Goal: Information Seeking & Learning: Check status

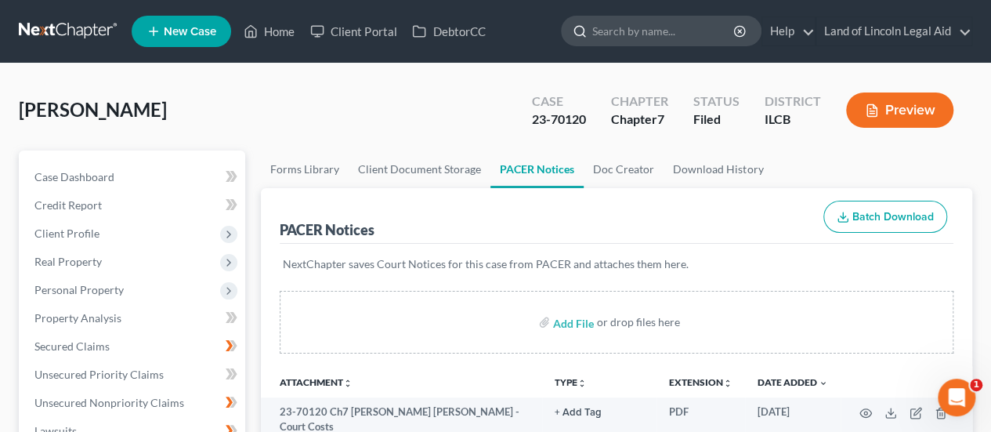
click at [655, 35] on input "search" at bounding box center [664, 30] width 143 height 29
type input "[PERSON_NAME]"
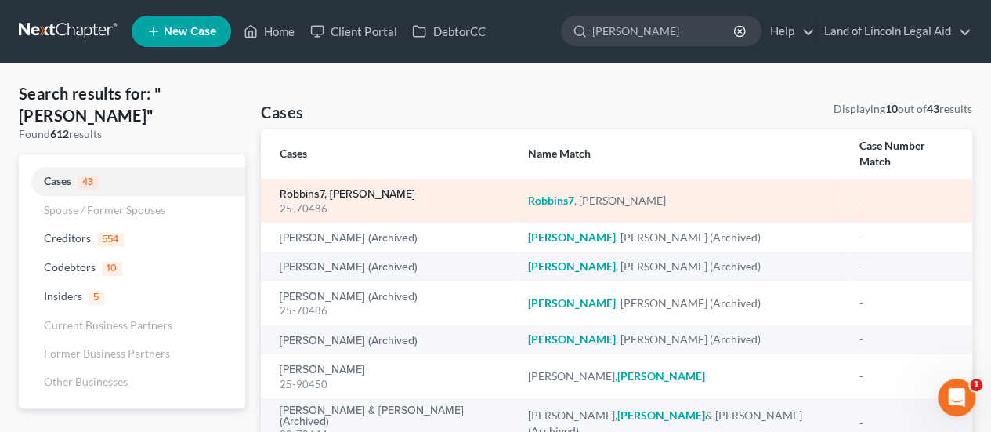
click at [346, 189] on link "Robbins7, [PERSON_NAME]" at bounding box center [348, 194] width 136 height 11
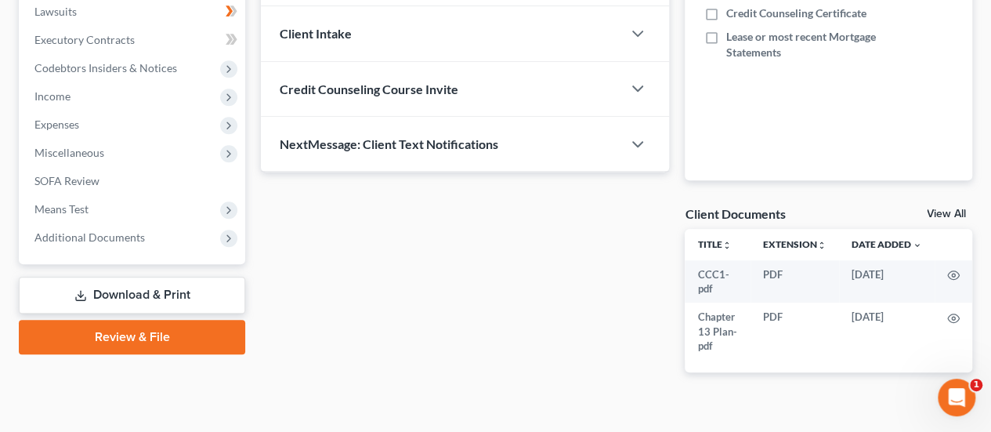
scroll to position [444, 0]
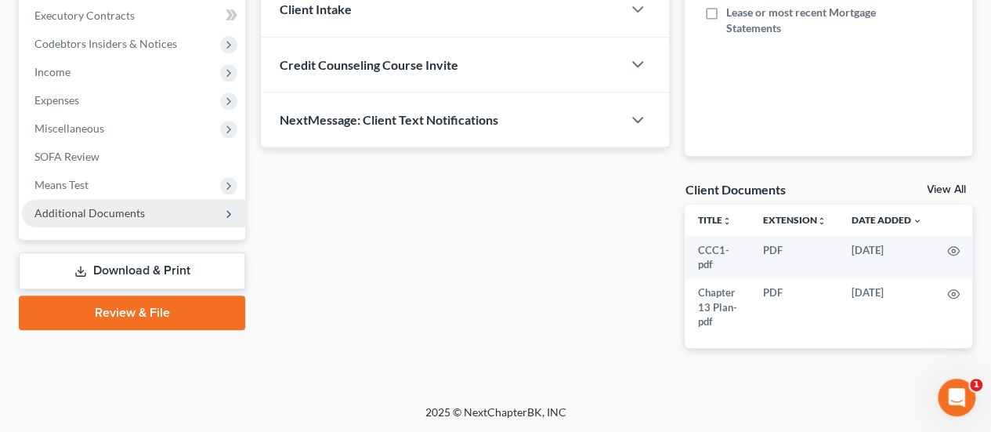
click at [47, 206] on span "Additional Documents" at bounding box center [89, 212] width 111 height 13
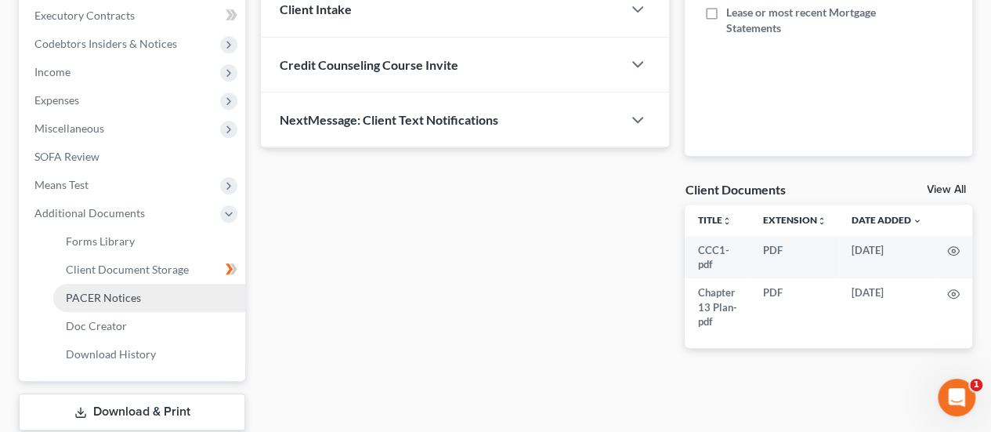
click at [90, 293] on span "PACER Notices" at bounding box center [103, 297] width 75 height 13
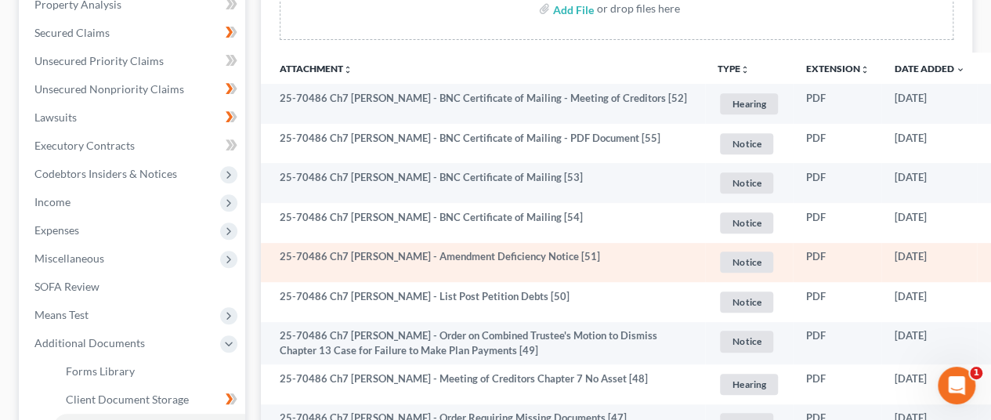
scroll to position [392, 0]
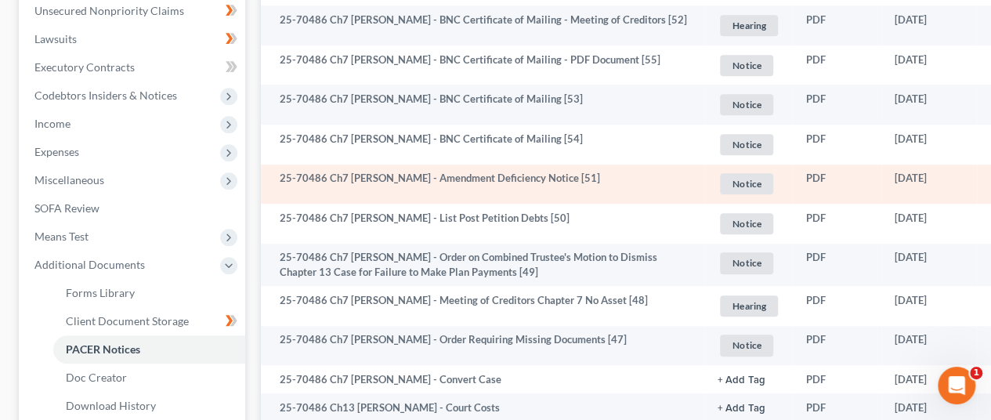
click at [745, 177] on span "Notice" at bounding box center [746, 183] width 53 height 21
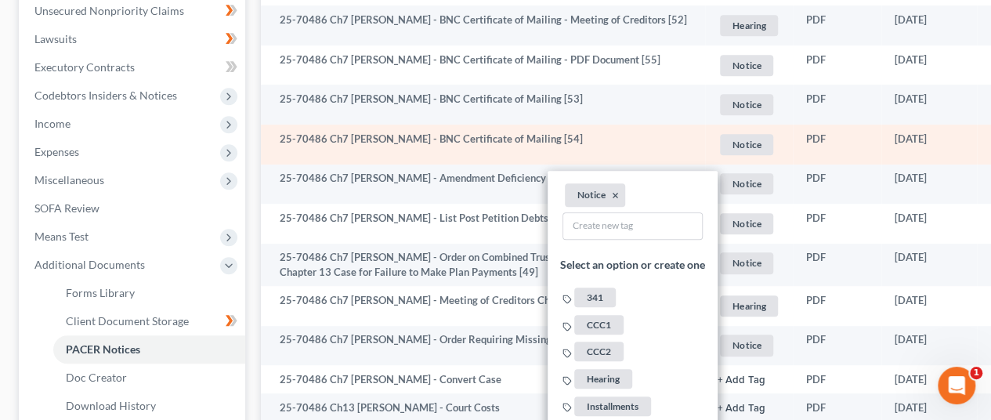
click at [655, 129] on td "25-70486 Ch7 [PERSON_NAME] - BNC Certificate of Mailing [54]" at bounding box center [483, 145] width 444 height 40
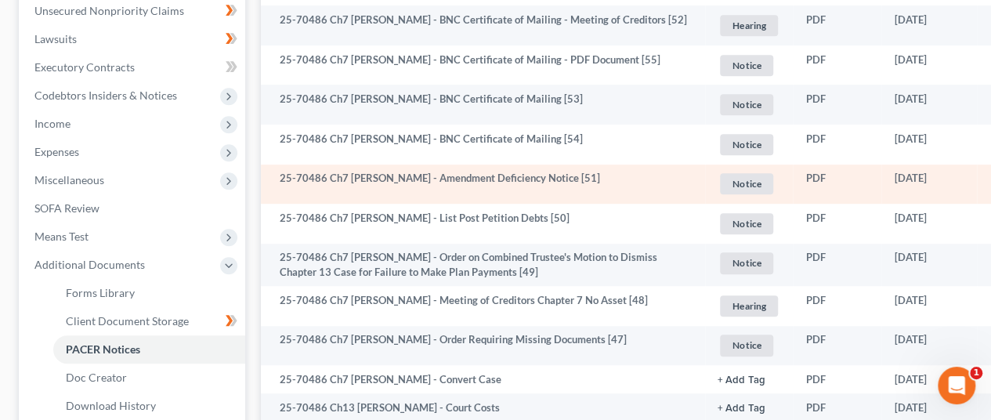
click at [511, 180] on td "25-70486 Ch7 [PERSON_NAME] - Amendment Deficiency Notice [51]" at bounding box center [483, 185] width 444 height 40
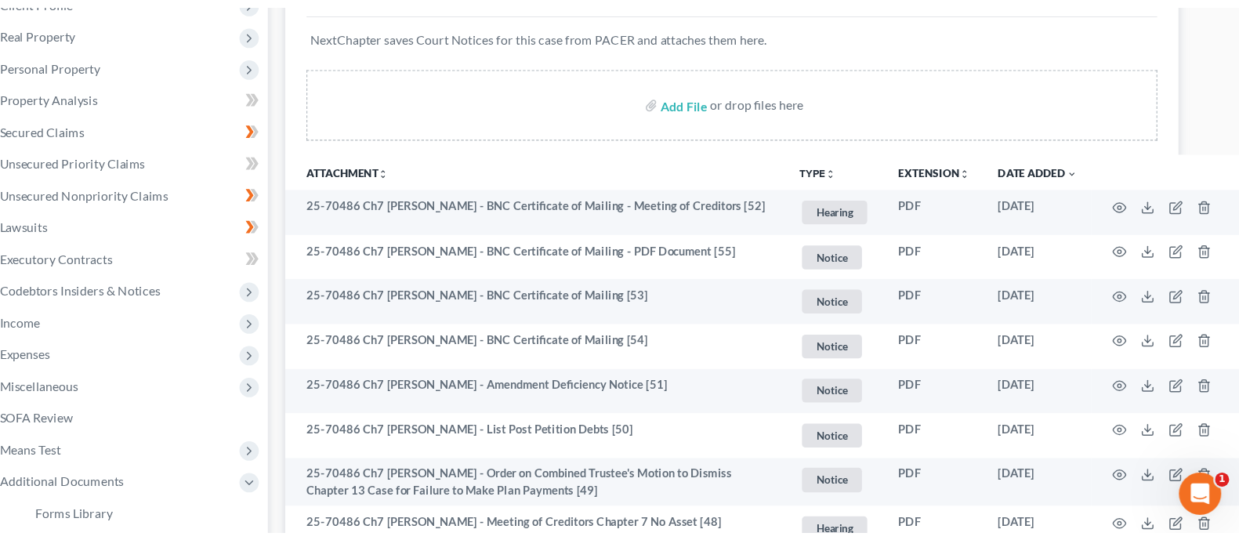
scroll to position [235, 0]
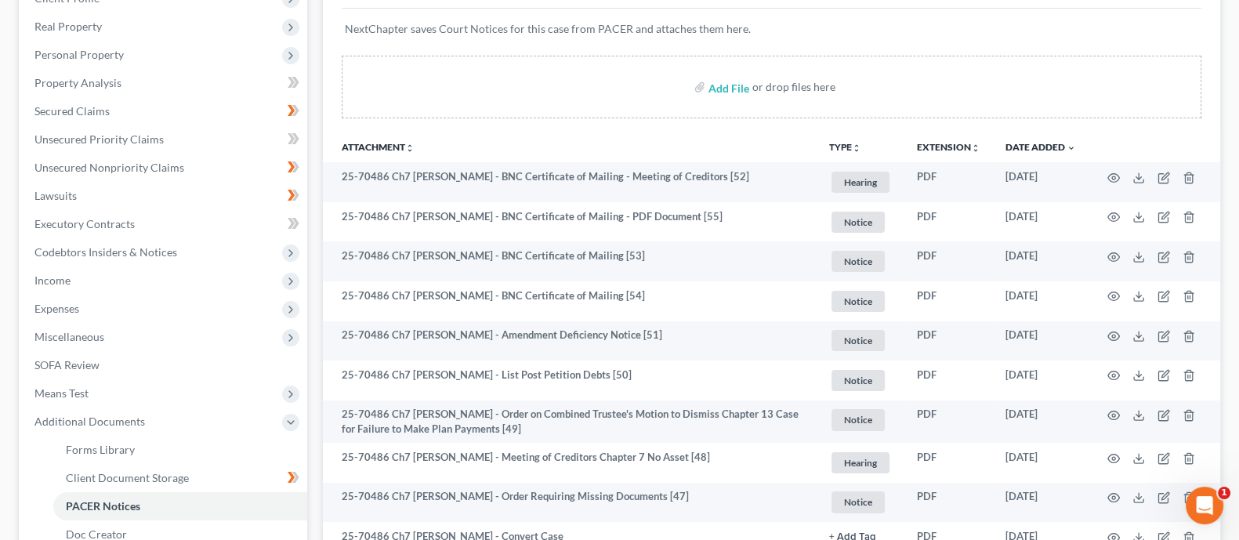
drag, startPoint x: 976, startPoint y: 0, endPoint x: 883, endPoint y: 83, distance: 124.9
click at [883, 83] on div "Add File or drop files here" at bounding box center [772, 87] width 860 height 63
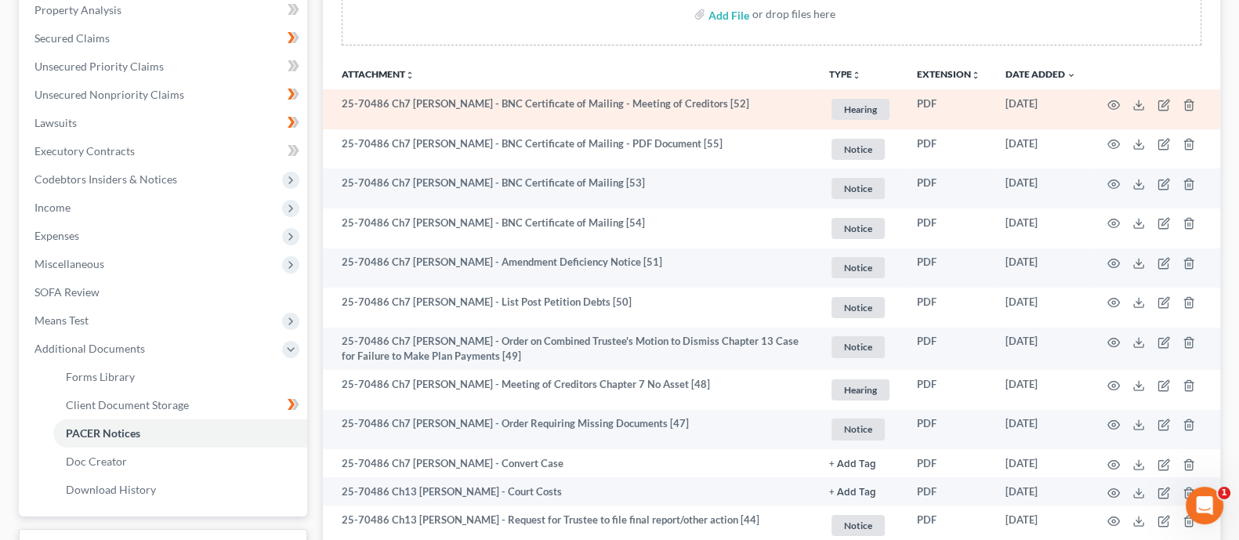
scroll to position [332, 0]
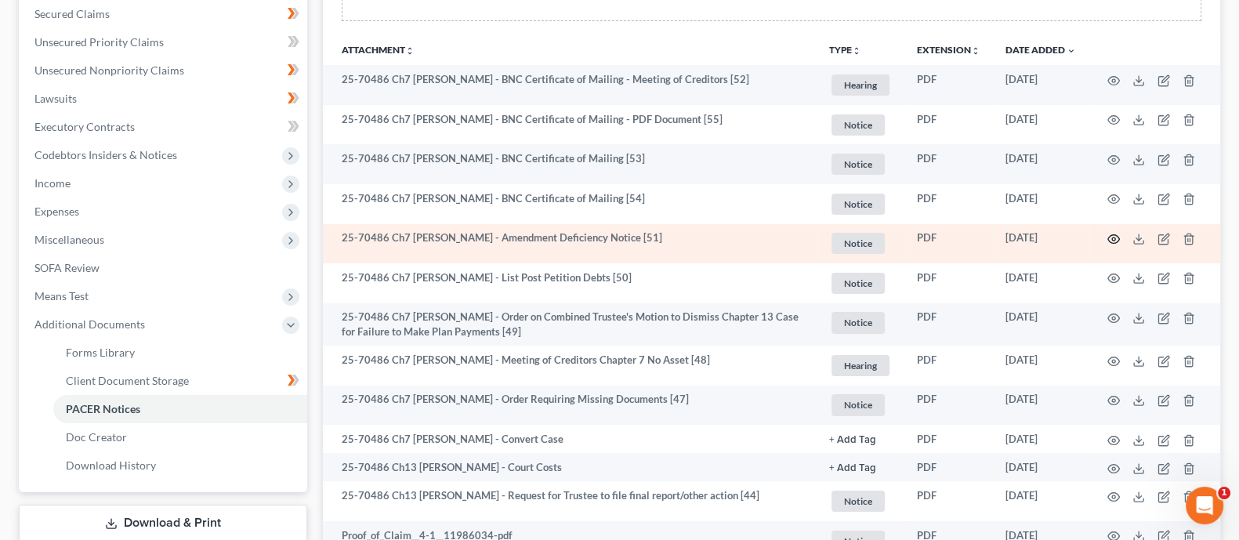
click at [991, 238] on icon "button" at bounding box center [1113, 239] width 13 height 13
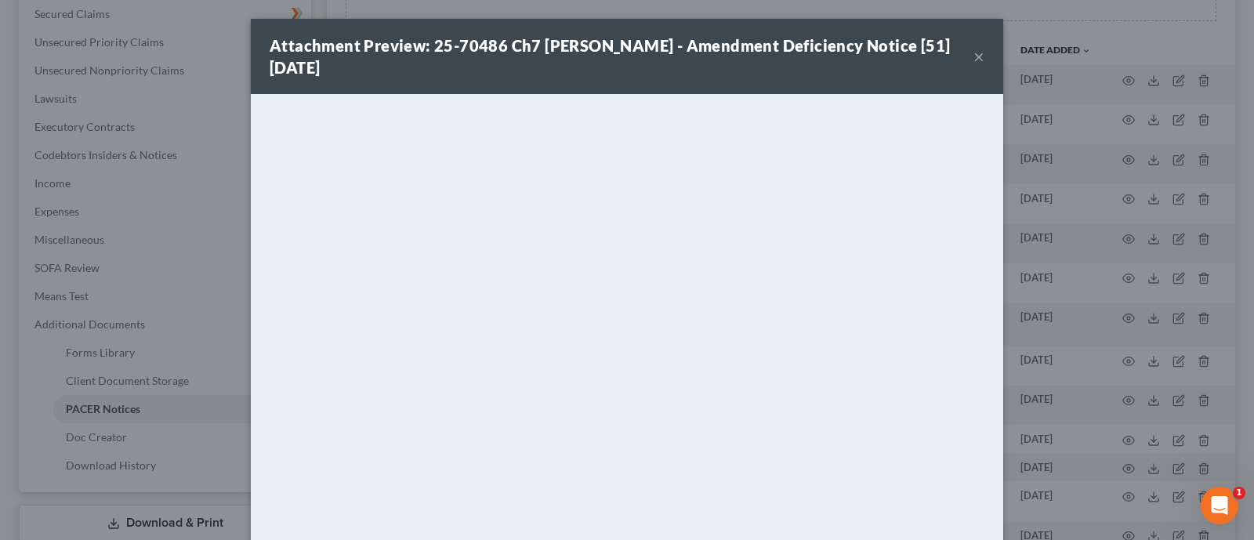
click at [973, 55] on button "×" at bounding box center [978, 56] width 11 height 19
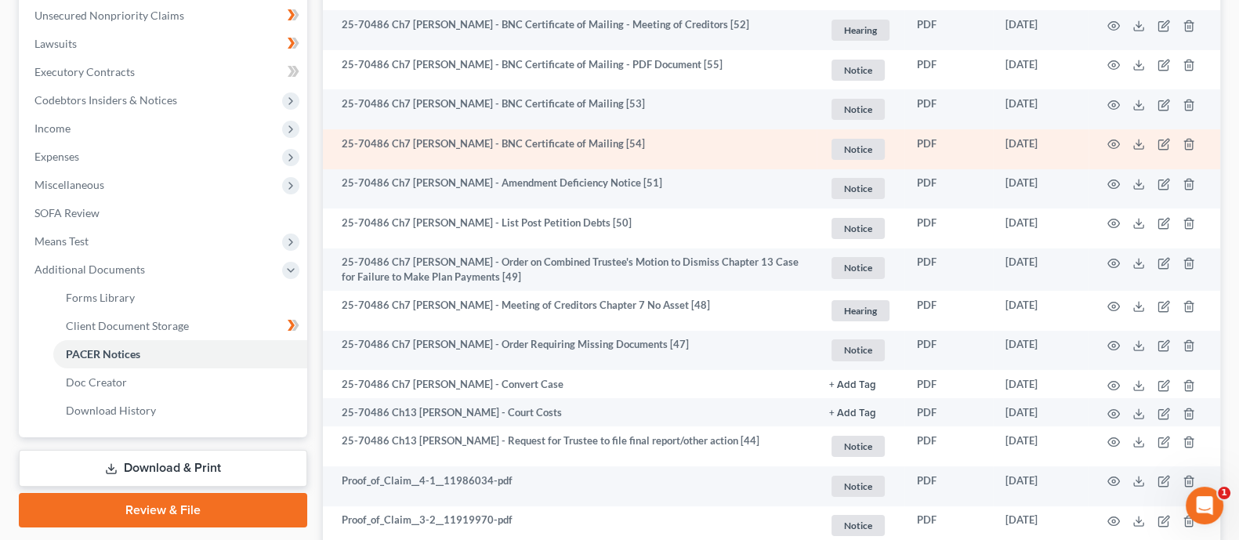
scroll to position [431, 0]
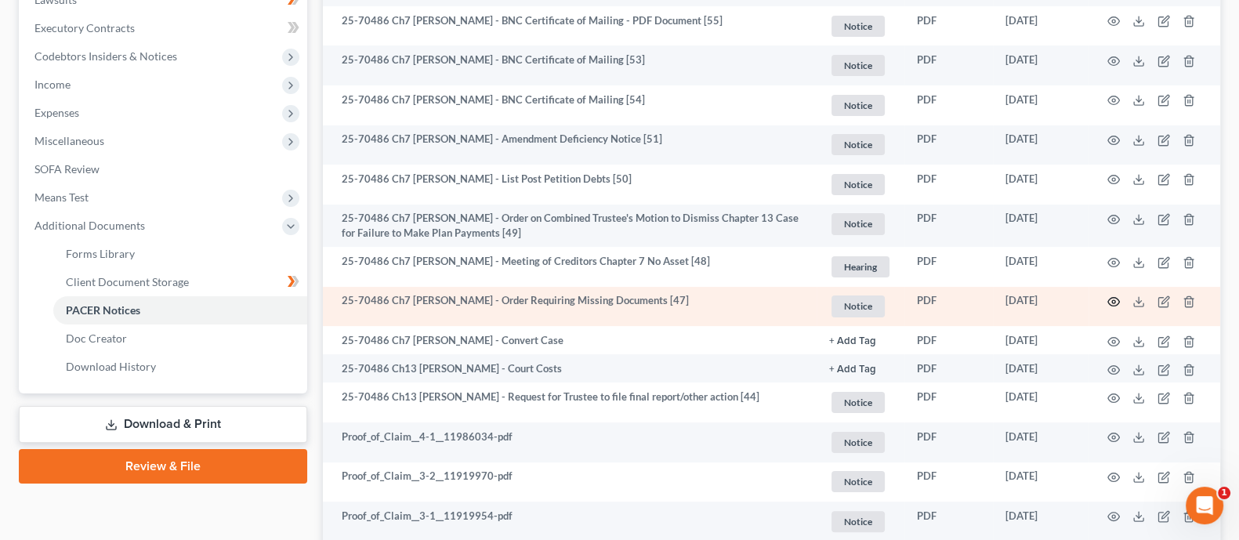
click at [991, 306] on icon "button" at bounding box center [1113, 301] width 13 height 13
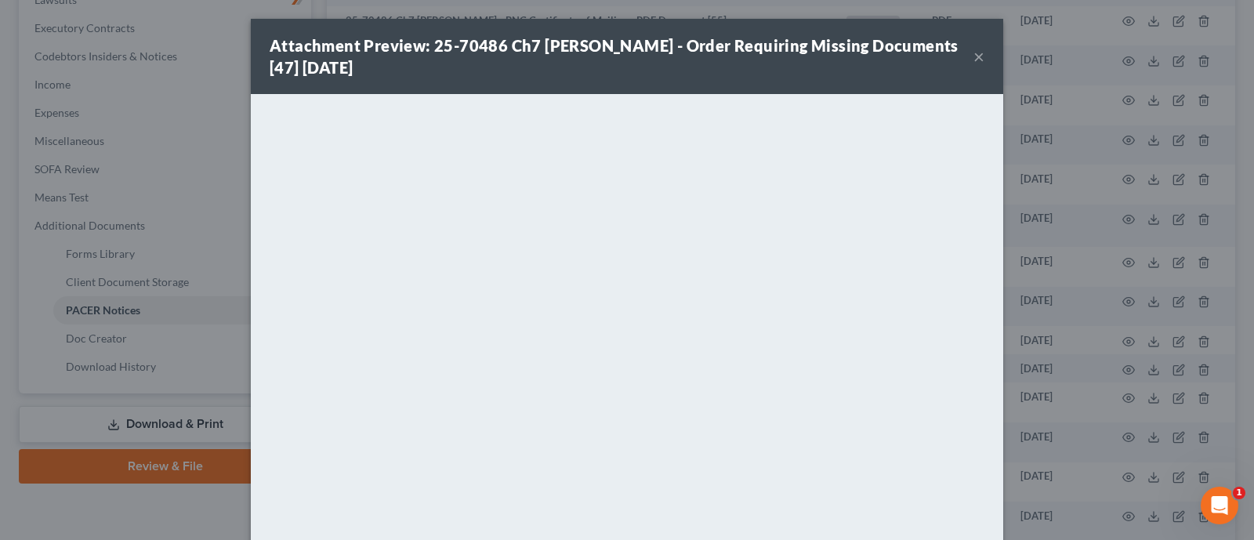
click at [973, 55] on button "×" at bounding box center [978, 56] width 11 height 19
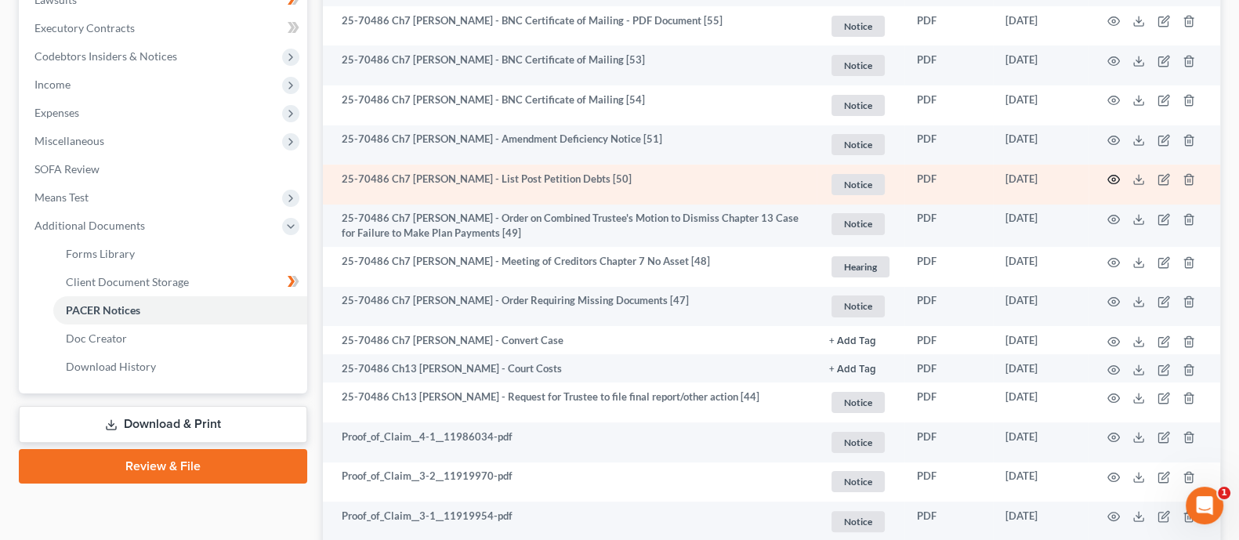
click at [991, 176] on icon "button" at bounding box center [1113, 179] width 13 height 13
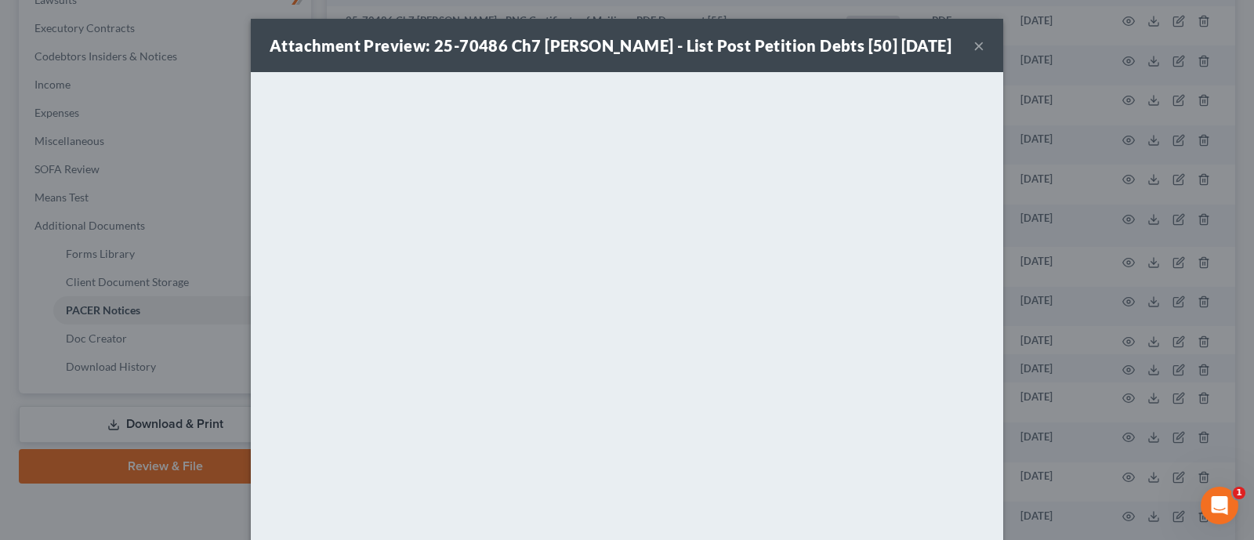
click at [973, 55] on button "×" at bounding box center [978, 45] width 11 height 19
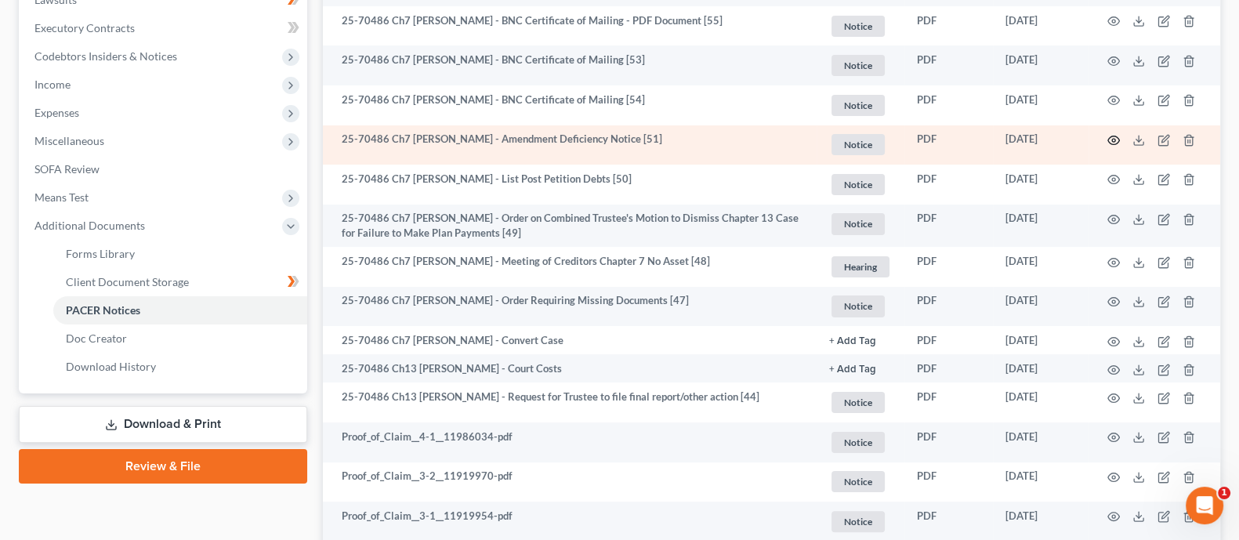
click at [991, 136] on icon "button" at bounding box center [1113, 140] width 13 height 13
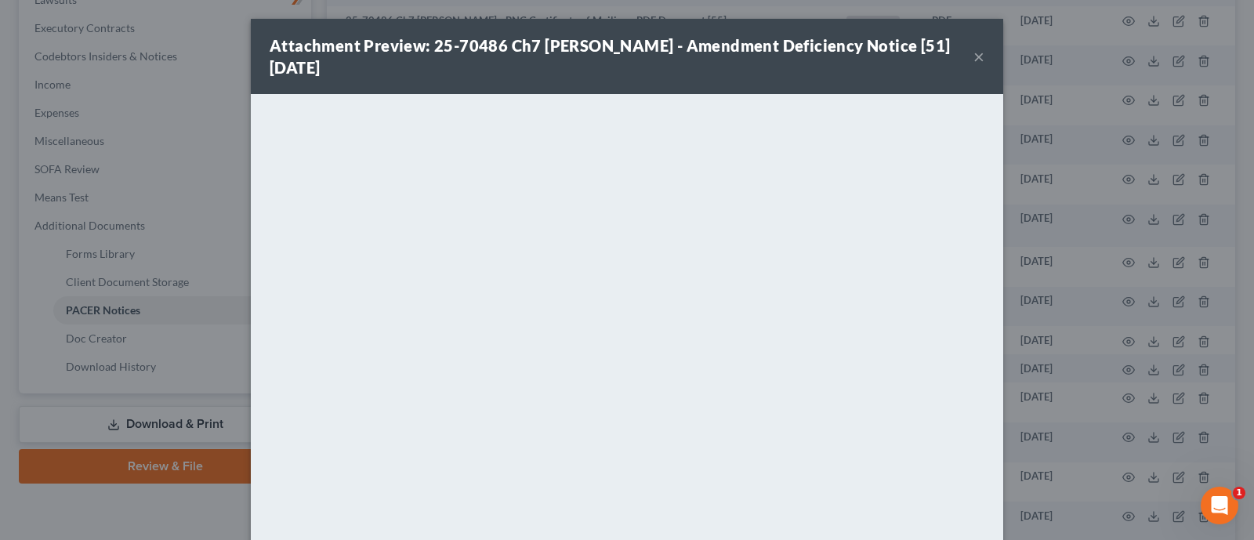
click at [973, 55] on button "×" at bounding box center [978, 56] width 11 height 19
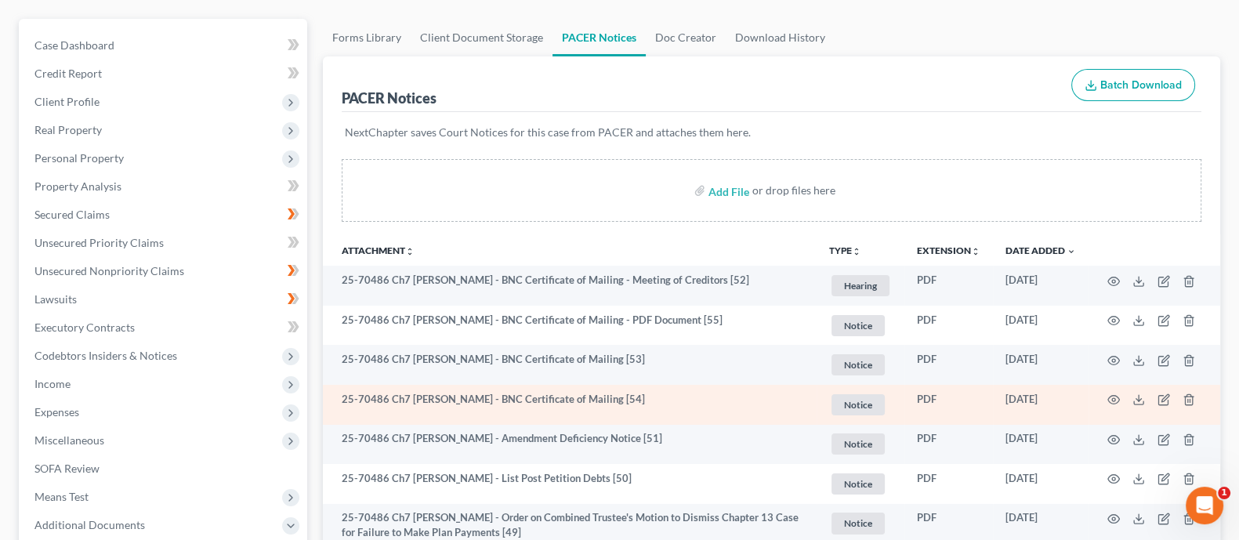
scroll to position [0, 0]
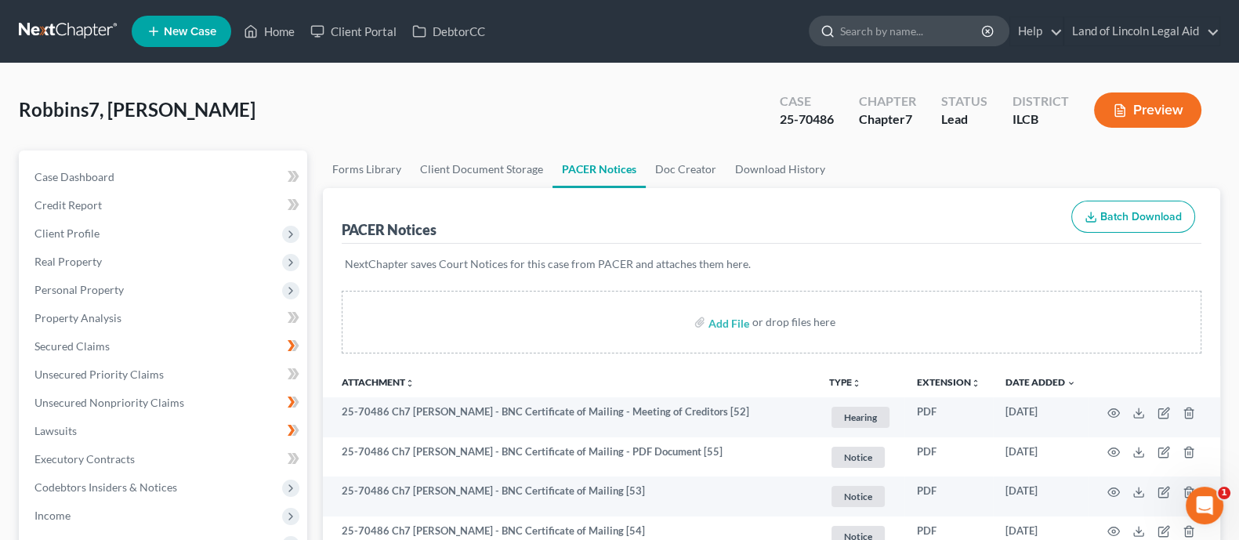
click at [881, 37] on input "search" at bounding box center [911, 30] width 143 height 29
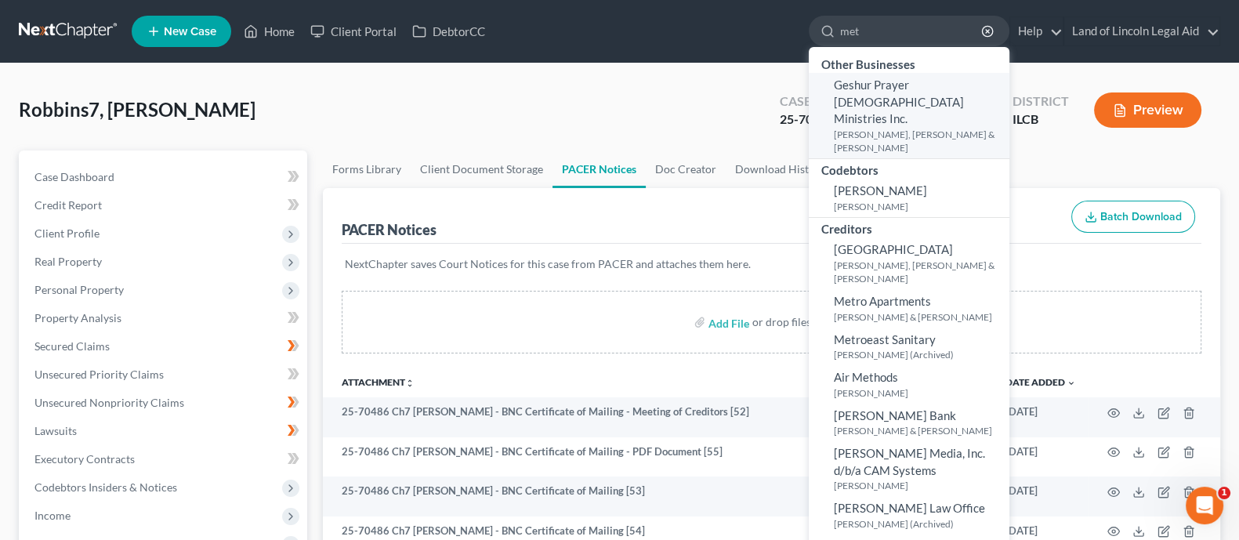
type input "met"
click at [884, 100] on span "Geshur Prayer [DEMOGRAPHIC_DATA] Ministries Inc." at bounding box center [899, 102] width 130 height 48
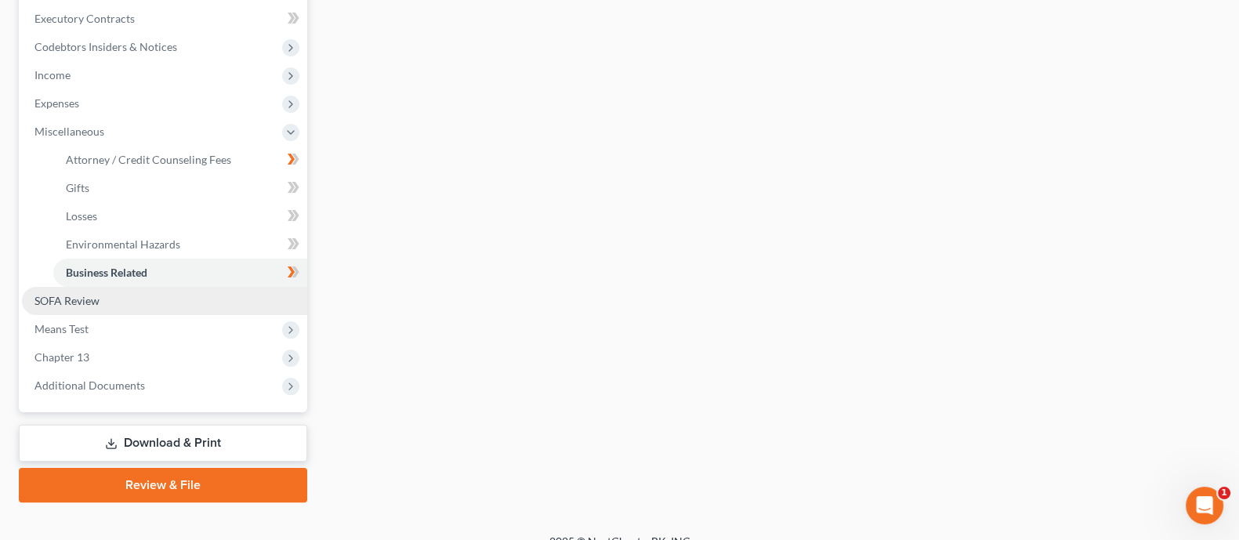
scroll to position [461, 0]
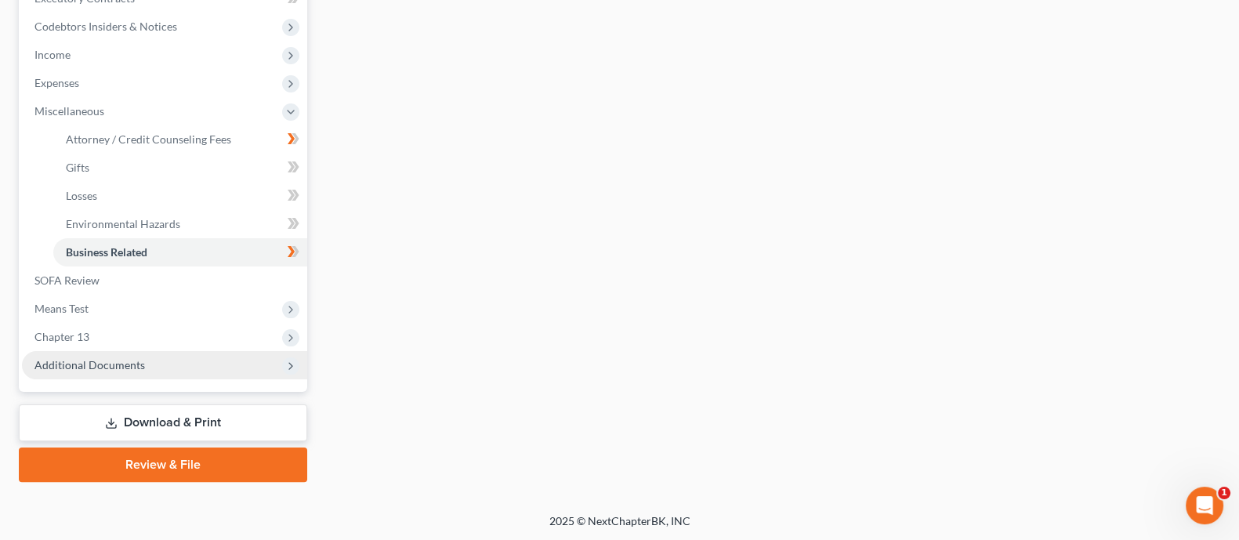
click at [63, 364] on span "Additional Documents" at bounding box center [89, 364] width 111 height 13
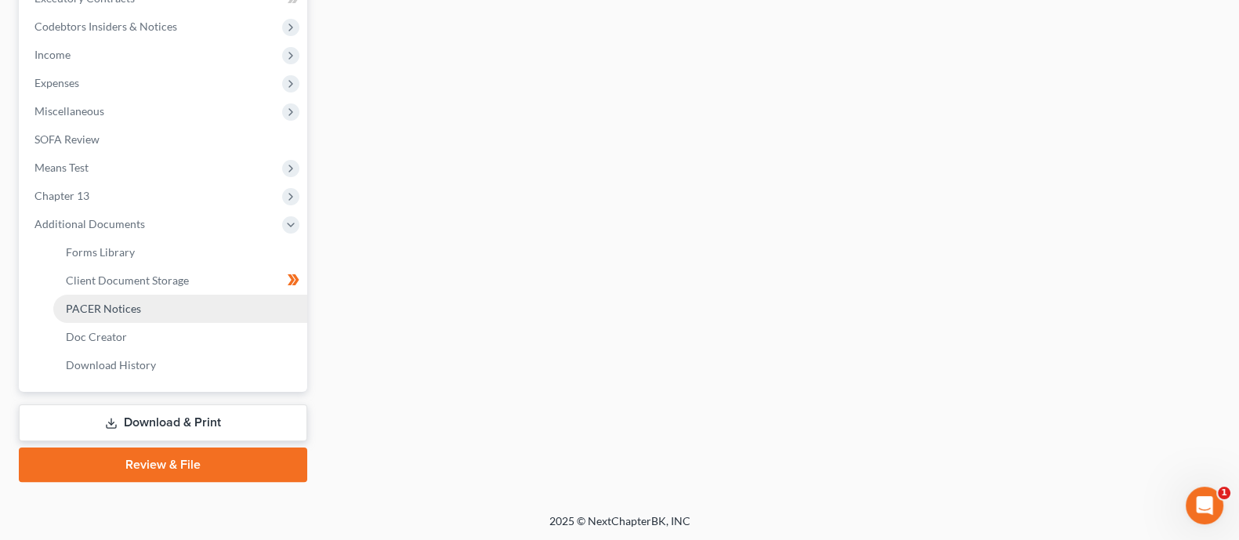
click at [82, 306] on span "PACER Notices" at bounding box center [103, 308] width 75 height 13
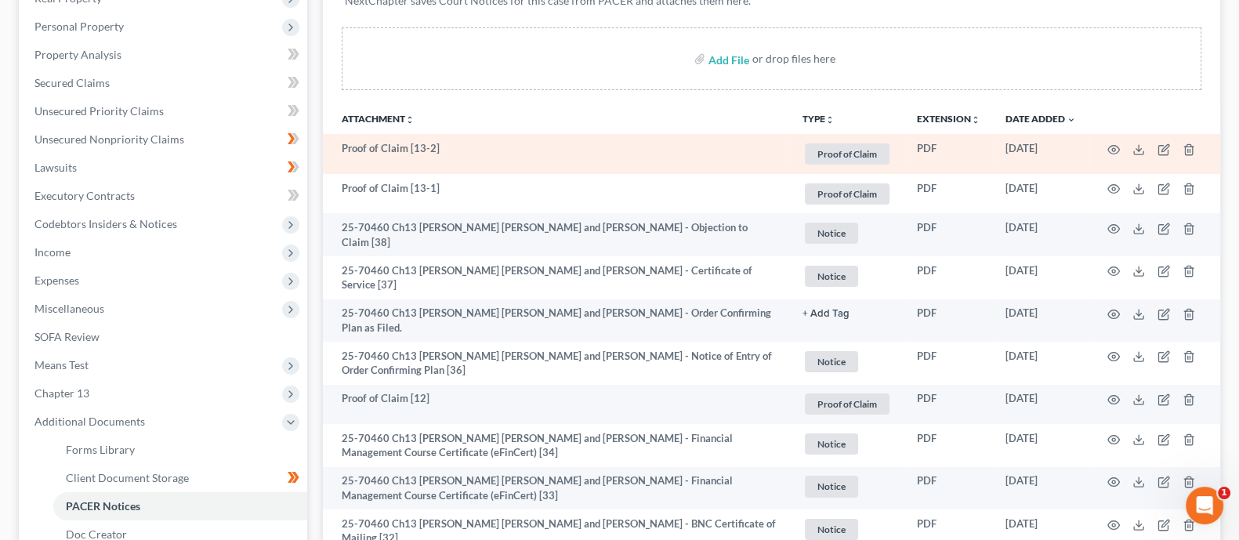
scroll to position [294, 0]
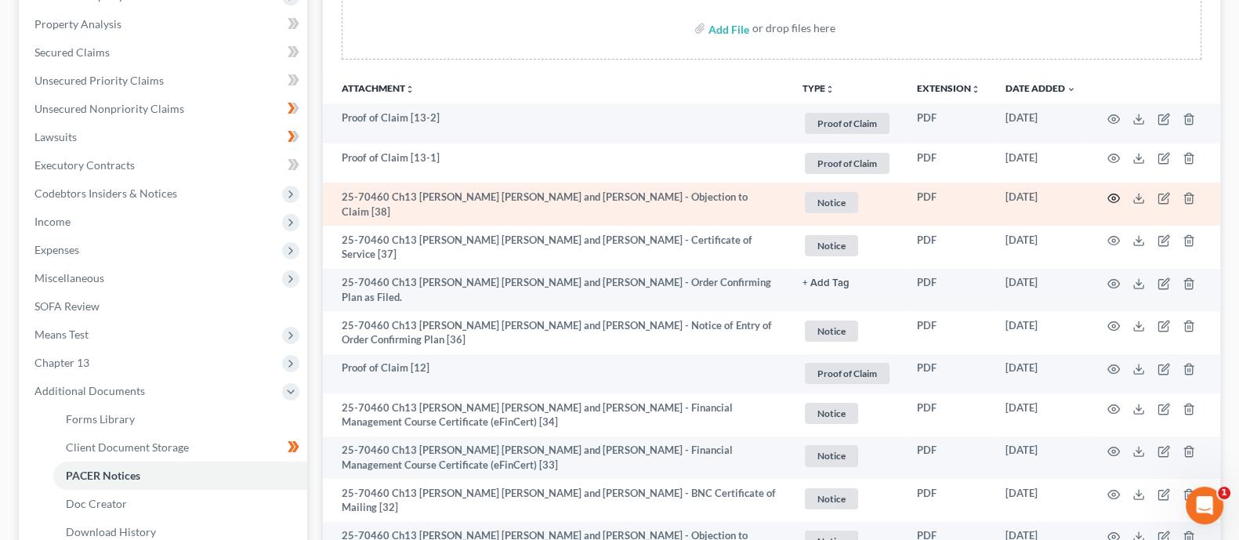
click at [991, 199] on icon "button" at bounding box center [1113, 198] width 13 height 13
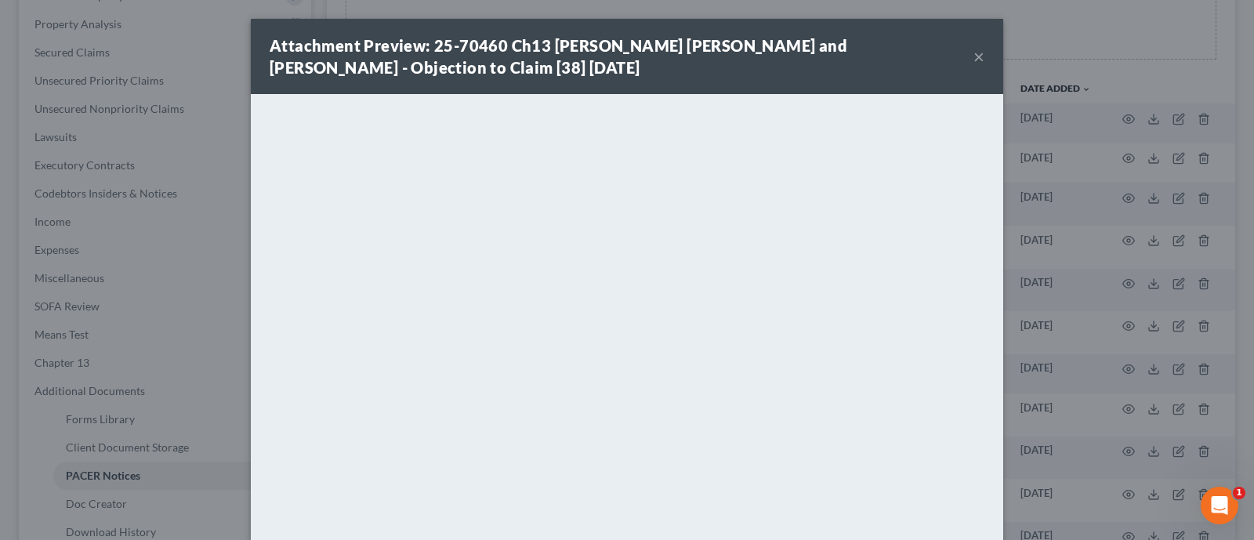
click at [973, 58] on button "×" at bounding box center [978, 56] width 11 height 19
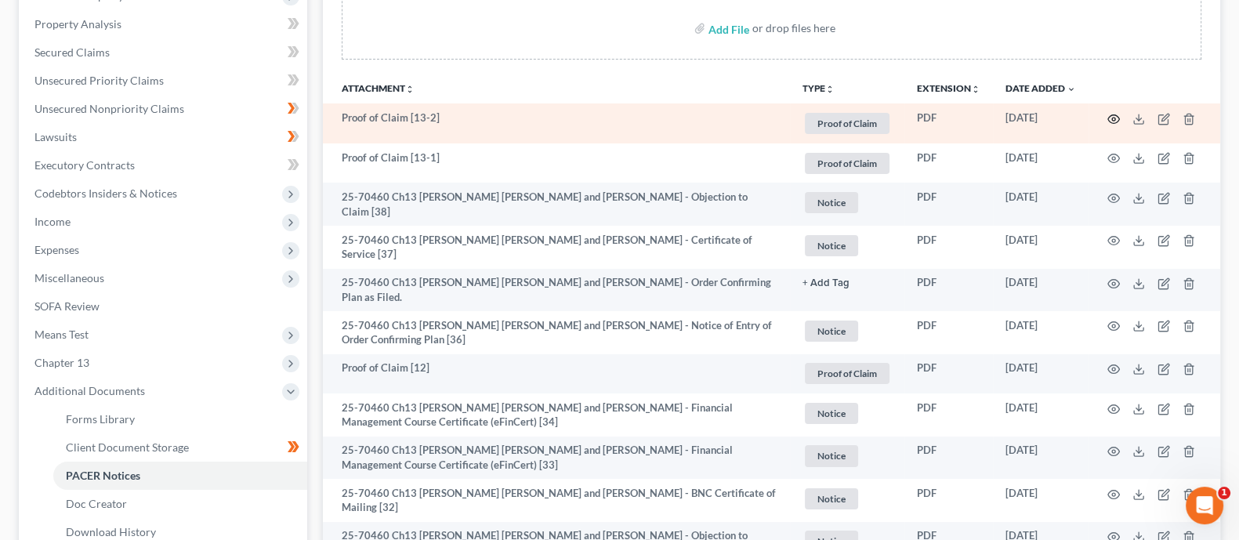
click at [991, 116] on icon "button" at bounding box center [1113, 119] width 13 height 13
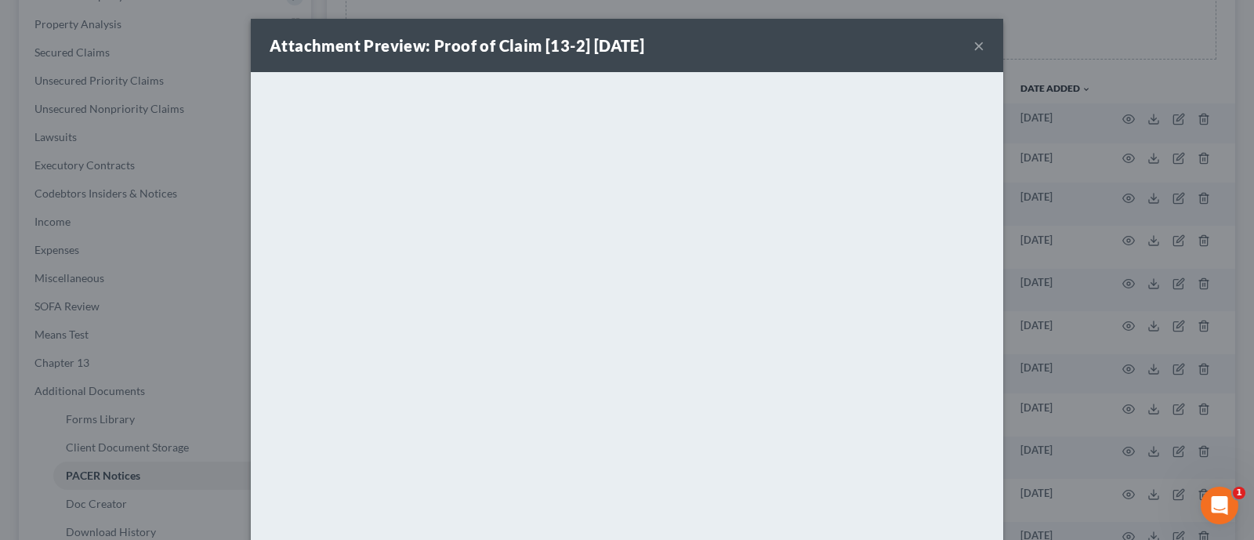
click at [973, 42] on button "×" at bounding box center [978, 45] width 11 height 19
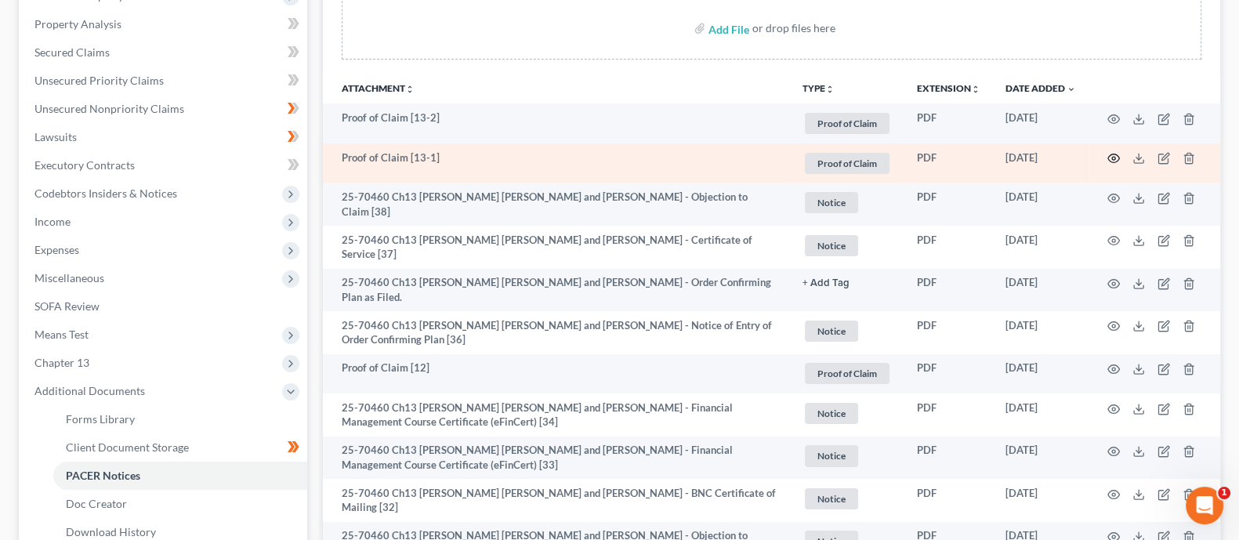
click at [991, 161] on icon "button" at bounding box center [1114, 158] width 12 height 9
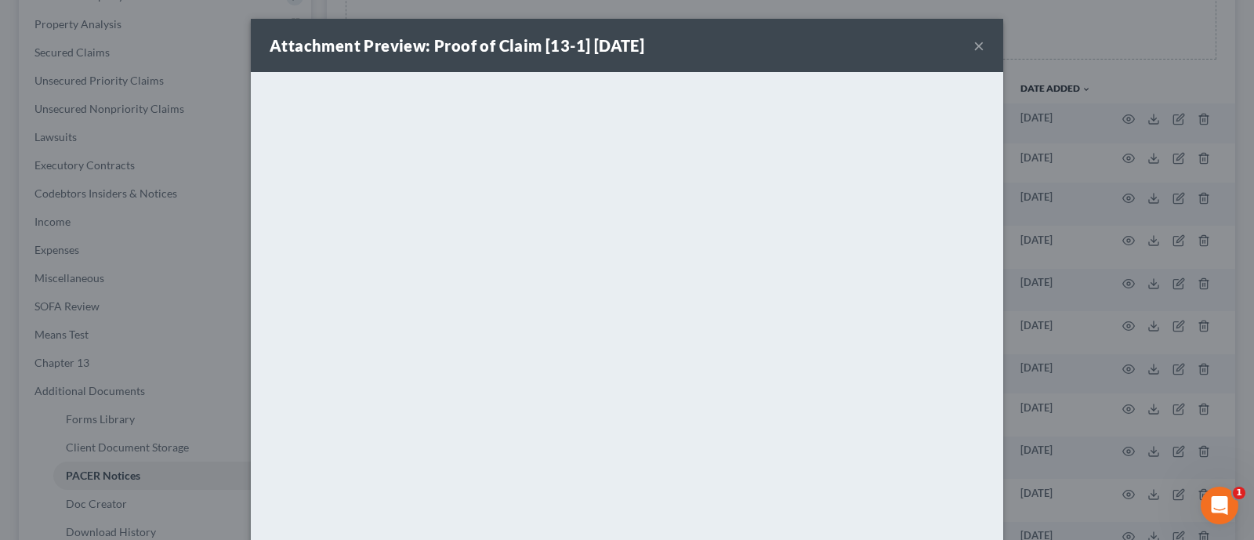
click at [964, 47] on div "Attachment Preview: Proof of Claim [13-1] [DATE] ×" at bounding box center [627, 45] width 752 height 53
click at [973, 47] on button "×" at bounding box center [978, 45] width 11 height 19
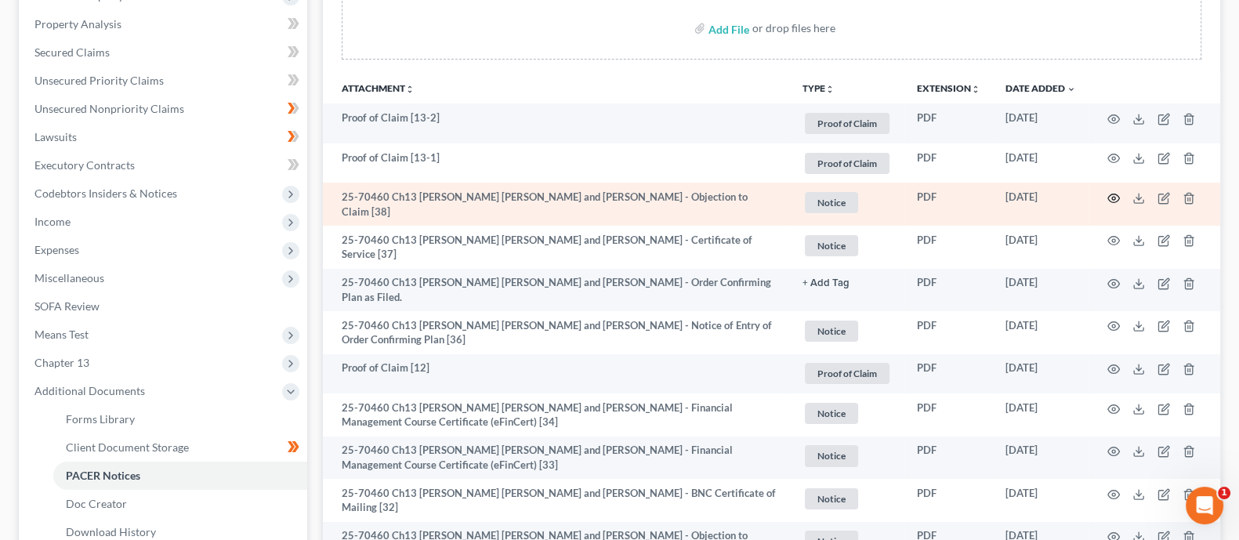
click at [991, 194] on icon "button" at bounding box center [1113, 198] width 13 height 13
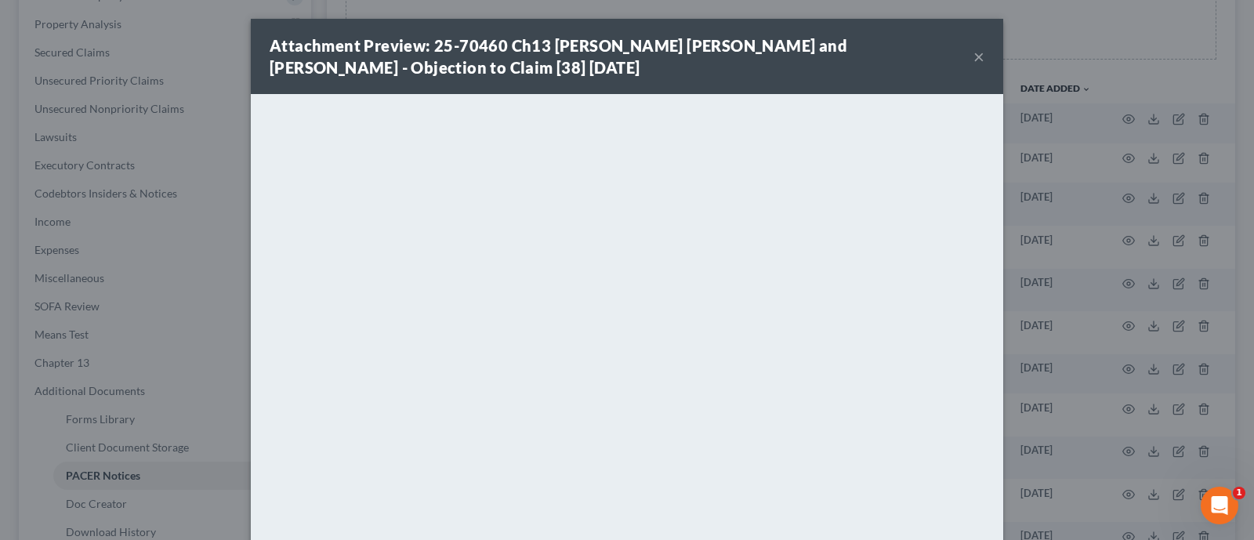
click at [973, 55] on button "×" at bounding box center [978, 56] width 11 height 19
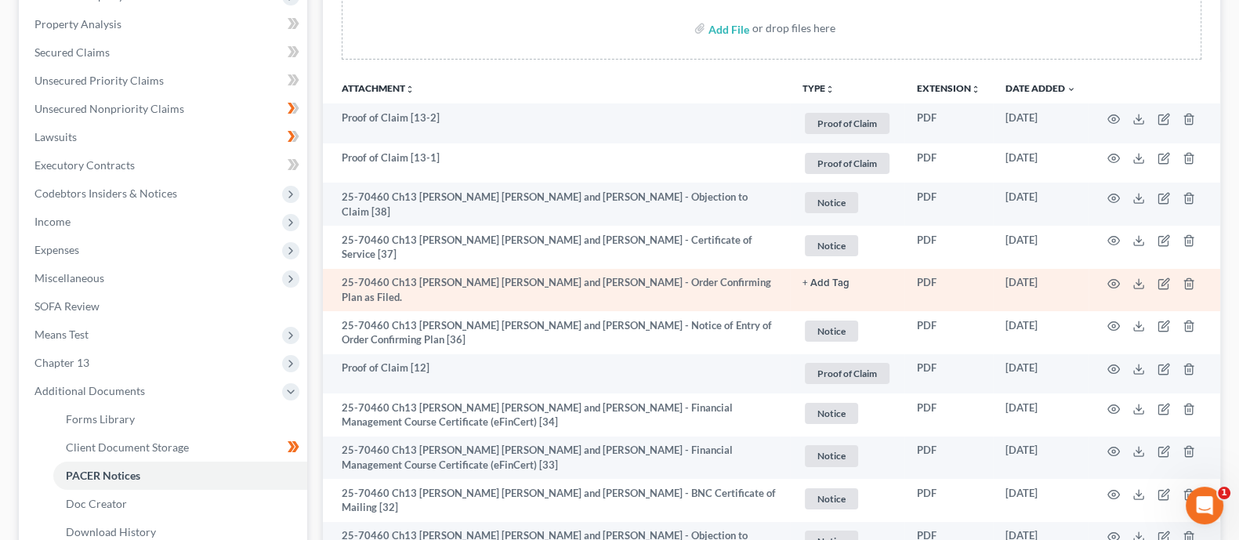
scroll to position [391, 0]
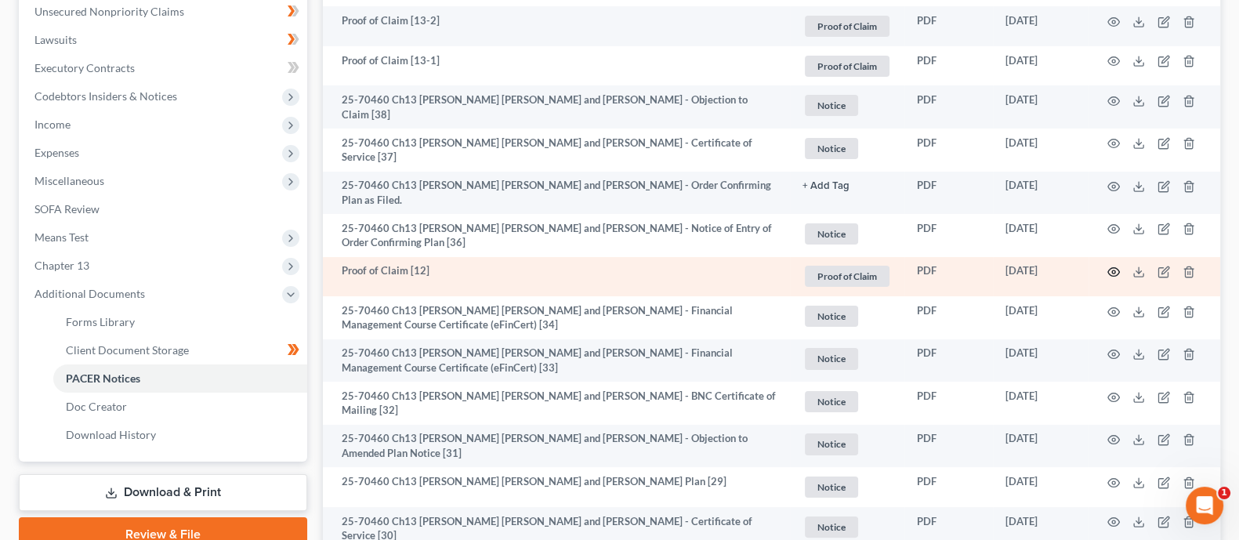
click at [991, 270] on circle "button" at bounding box center [1113, 271] width 3 height 3
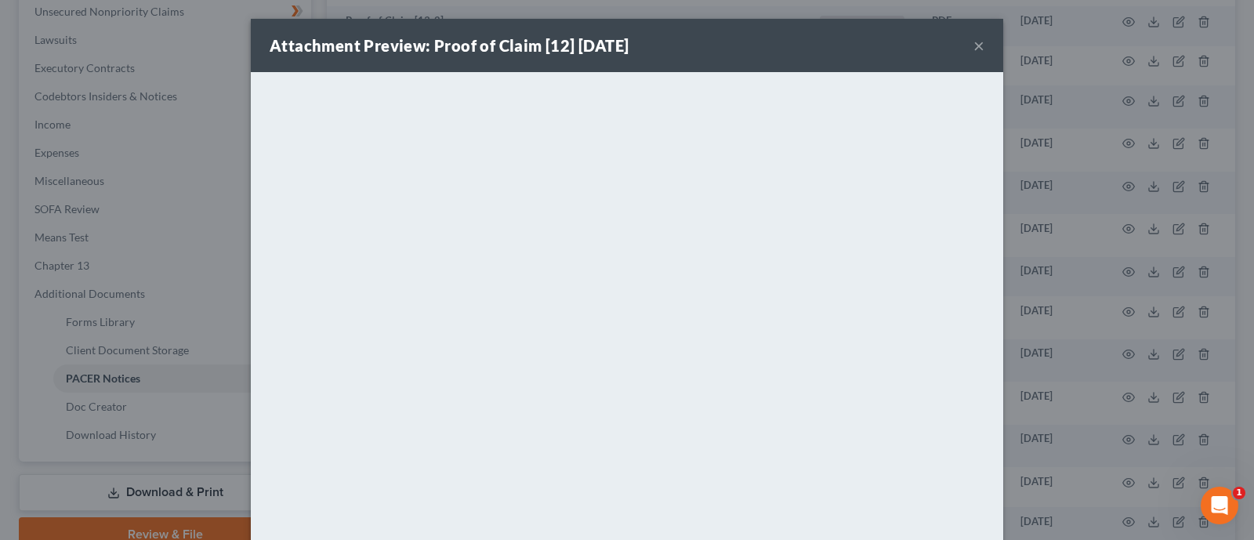
click at [973, 48] on button "×" at bounding box center [978, 45] width 11 height 19
